Goal: Feedback & Contribution: Leave review/rating

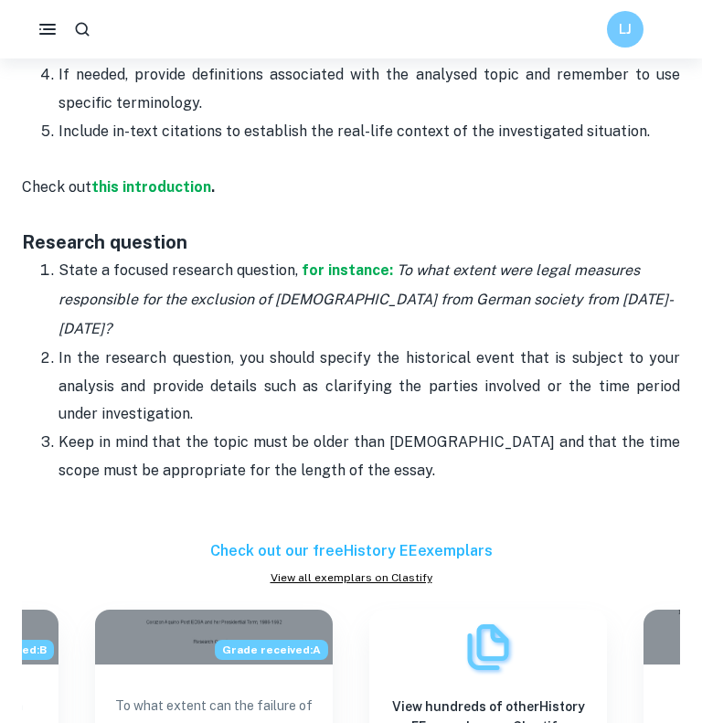
scroll to position [1204, 0]
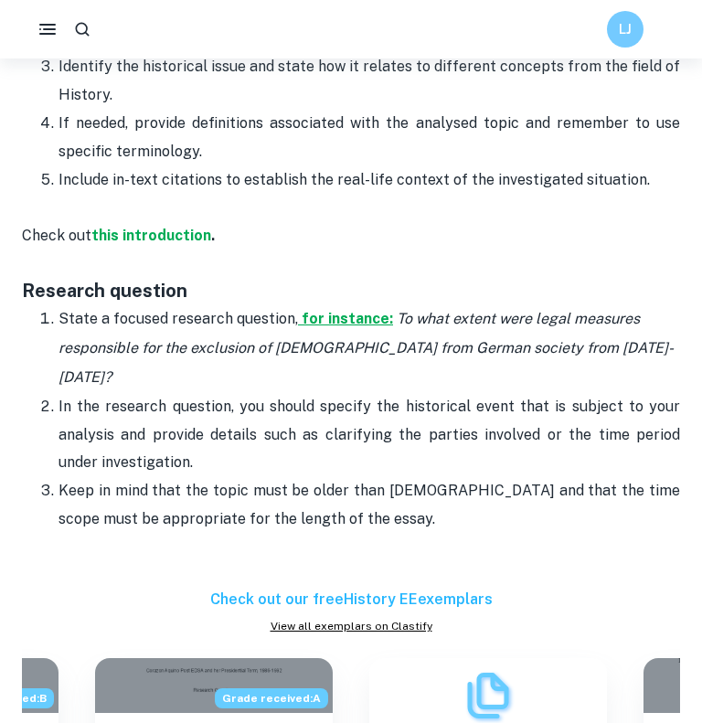
click at [328, 317] on strong "for instance:" at bounding box center [347, 318] width 91 height 17
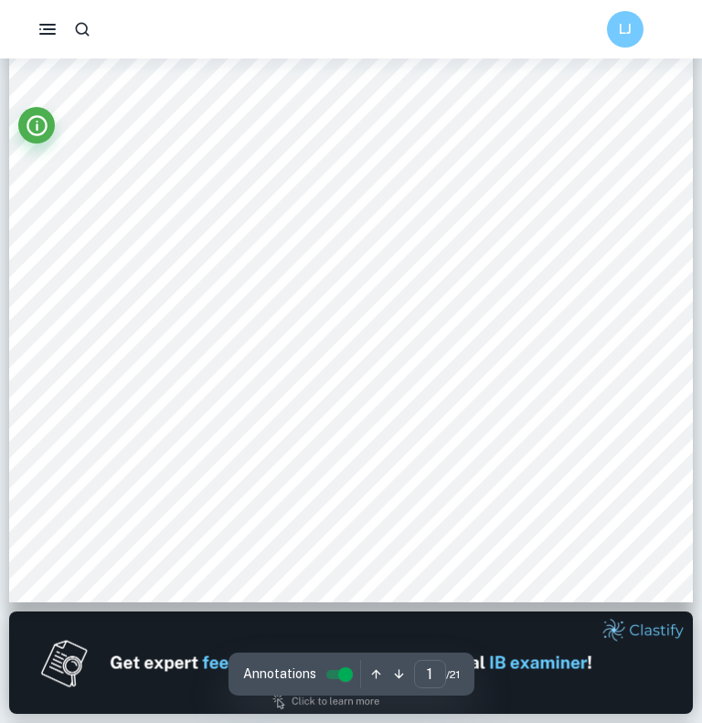
scroll to position [382, 0]
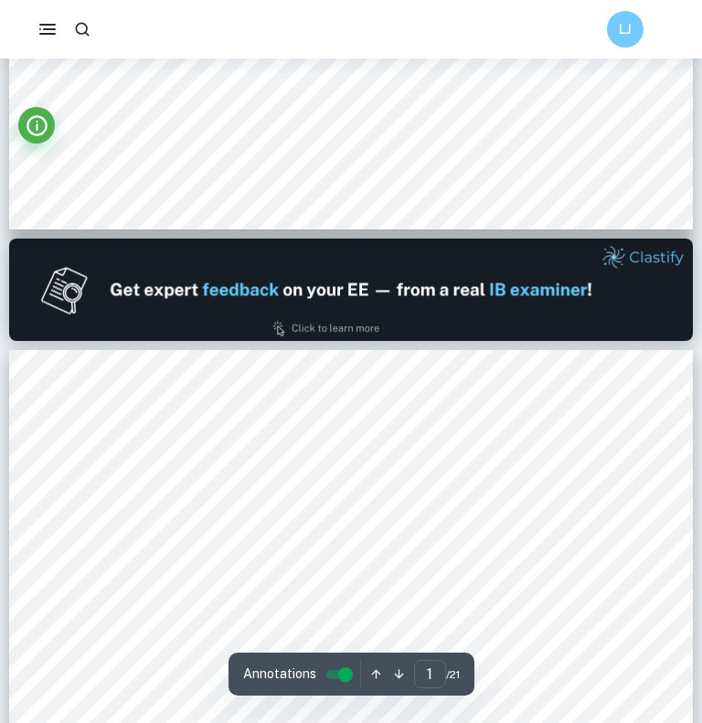
type input "2"
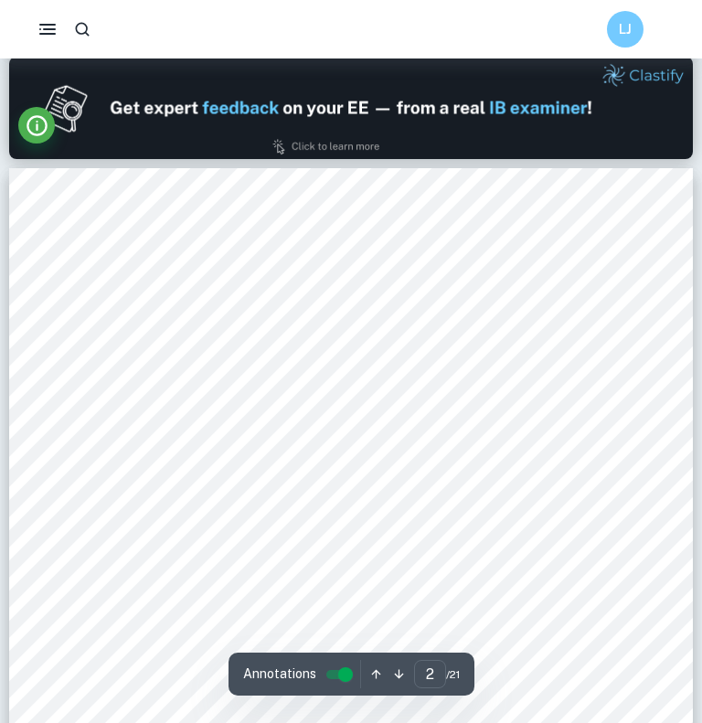
scroll to position [915, 0]
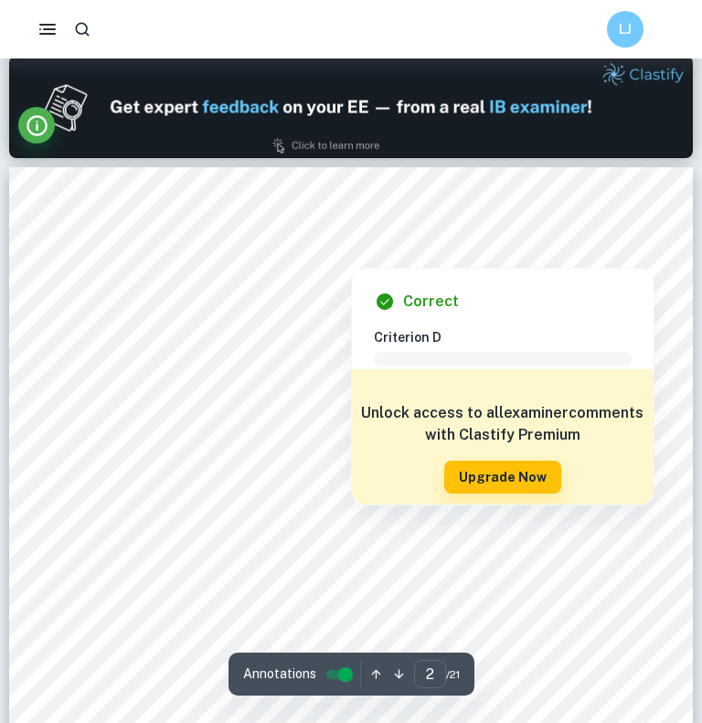
click at [325, 150] on img at bounding box center [351, 107] width 684 height 102
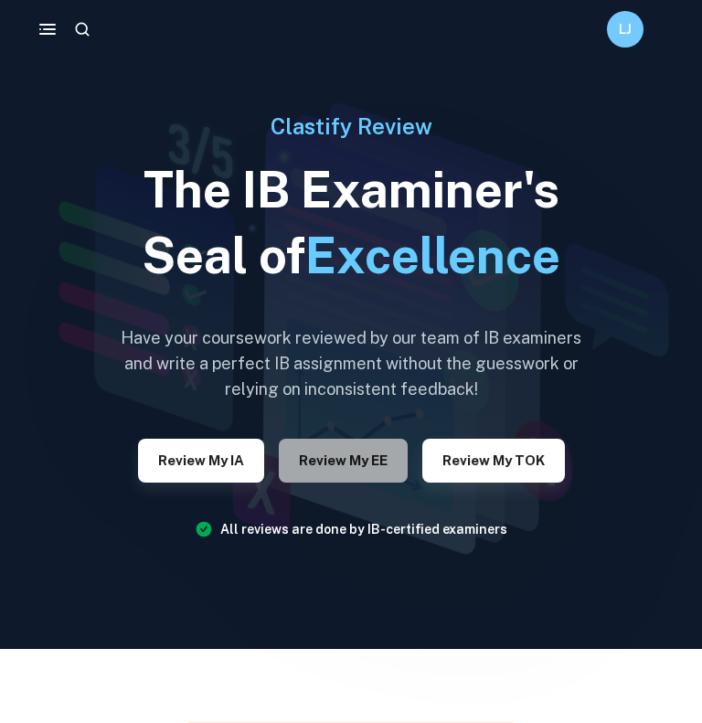
click at [337, 450] on button "Review my EE" at bounding box center [343, 461] width 129 height 44
